Goal: Information Seeking & Learning: Find specific fact

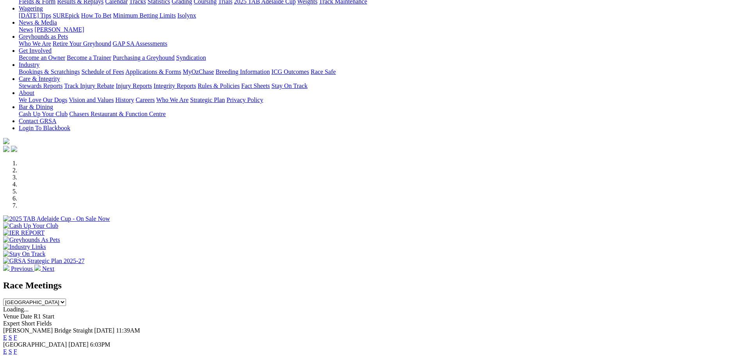
scroll to position [234, 0]
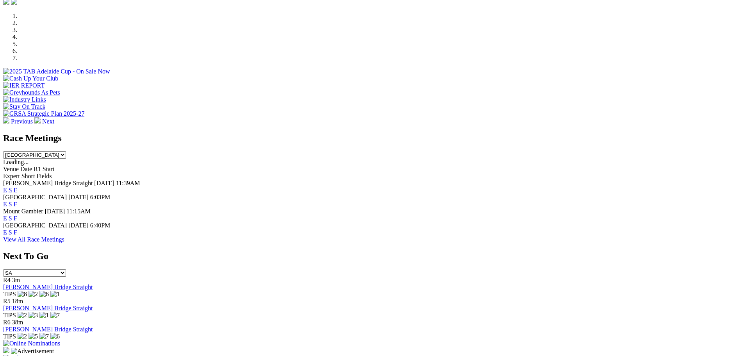
click at [17, 229] on link "F" at bounding box center [16, 232] width 4 height 7
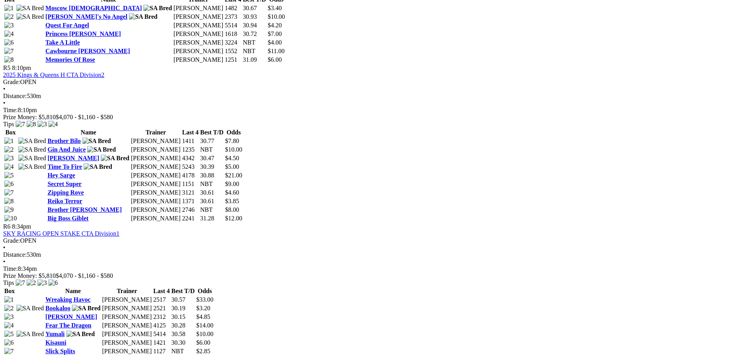
scroll to position [937, 0]
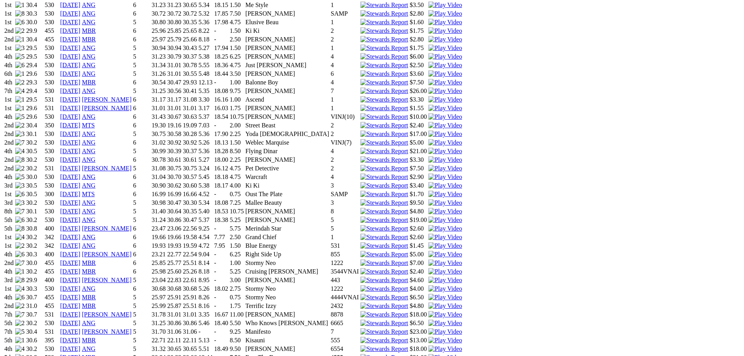
scroll to position [703, 0]
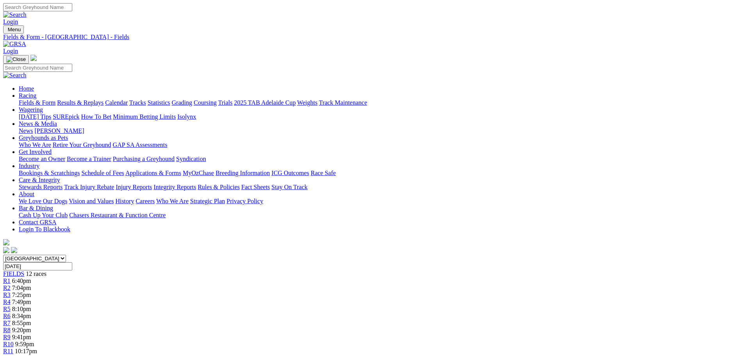
click at [103, 99] on link "Results & Replays" at bounding box center [80, 102] width 46 height 7
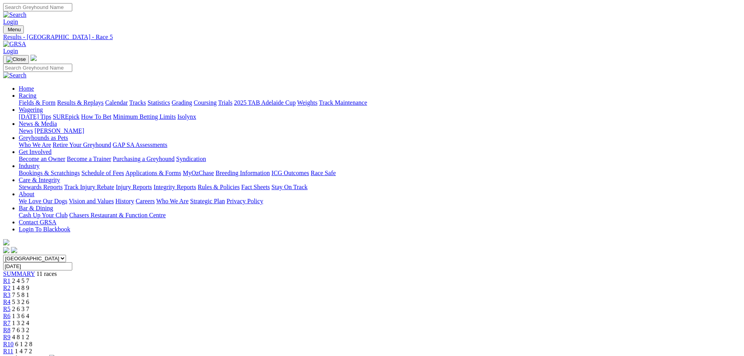
click at [401, 312] on div "R6 1 3 6 4" at bounding box center [372, 315] width 738 height 7
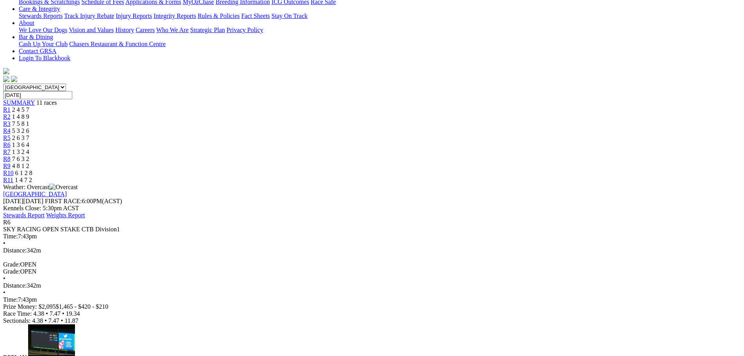
scroll to position [195, 0]
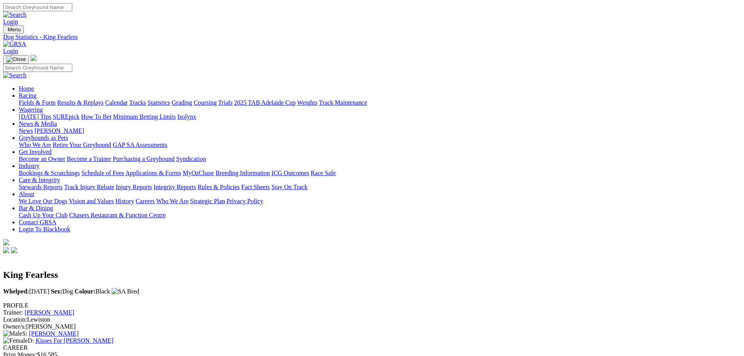
click at [55, 99] on link "Fields & Form" at bounding box center [37, 102] width 37 height 7
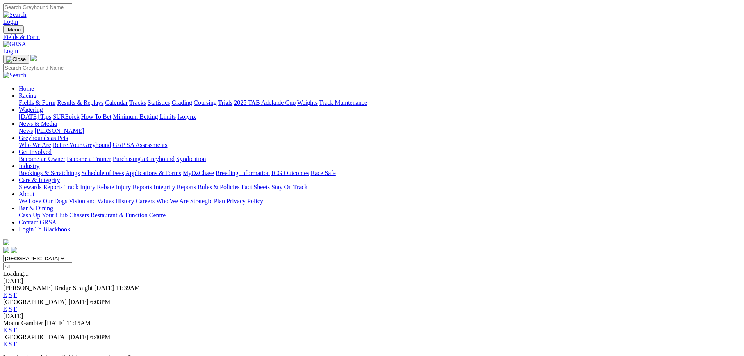
click at [17, 305] on link "F" at bounding box center [16, 308] width 4 height 7
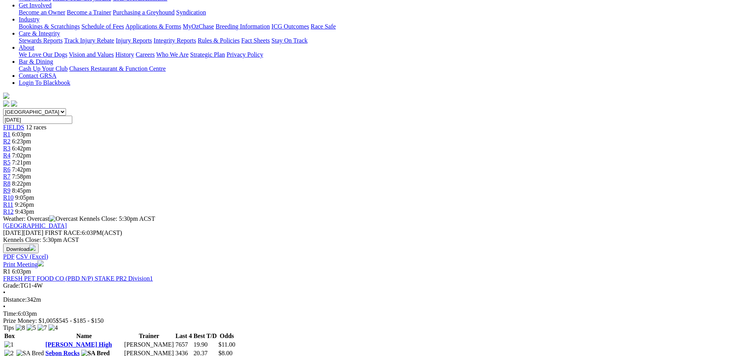
scroll to position [195, 0]
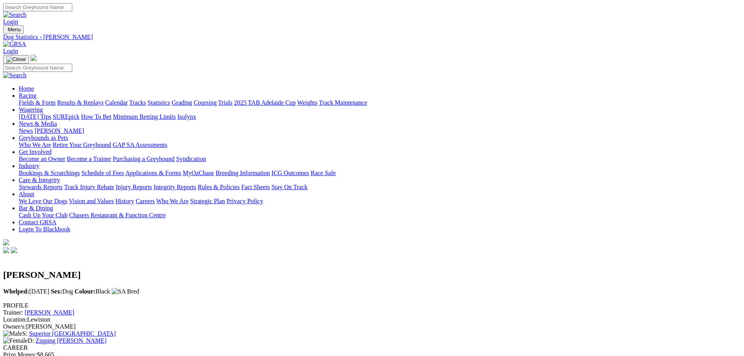
click at [72, 8] on input "Search" at bounding box center [37, 7] width 69 height 8
type input "echo finder"
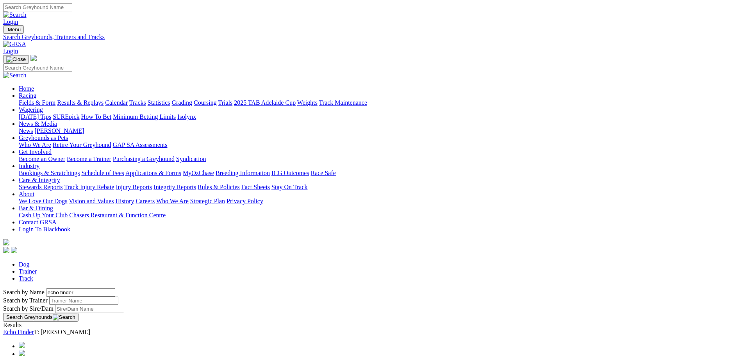
click at [34, 328] on link "Echo Finder" at bounding box center [18, 331] width 31 height 7
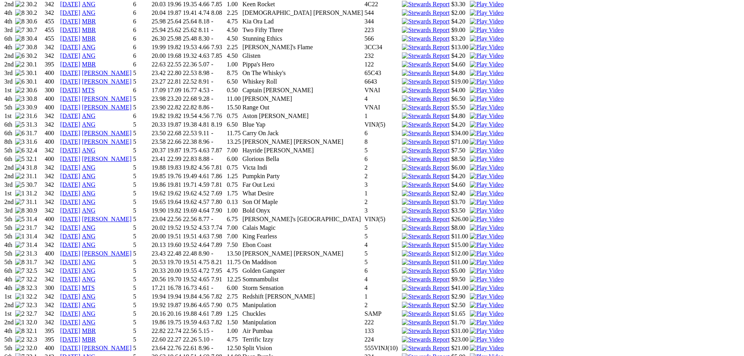
scroll to position [781, 0]
